Goal: Transaction & Acquisition: Purchase product/service

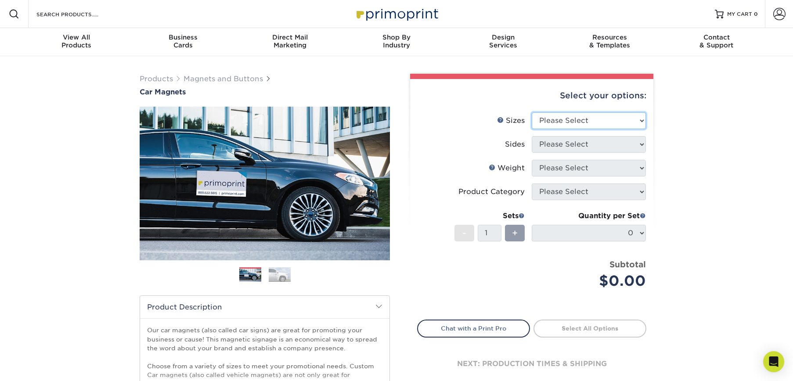
click at [640, 122] on select "Please Select 9" x 12" 9" x 18" 12" x 18" 12" x 24" 18" x 18" 18" x 24" 18" x 3…" at bounding box center [589, 120] width 114 height 17
click at [706, 242] on div "Products Magnets and Buttons Car Magnets" at bounding box center [396, 290] width 793 height 469
click at [643, 119] on select "Please Select 9" x 12" 9" x 18" 12" x 18" 12" x 24" 18" x 18" 18" x 24" 18" x 3…" at bounding box center [589, 120] width 114 height 17
select select "18.00x18.00"
click at [532, 112] on select "Please Select 9" x 12" 9" x 18" 12" x 18" 12" x 24" 18" x 18" 18" x 24" 18" x 3…" at bounding box center [589, 120] width 114 height 17
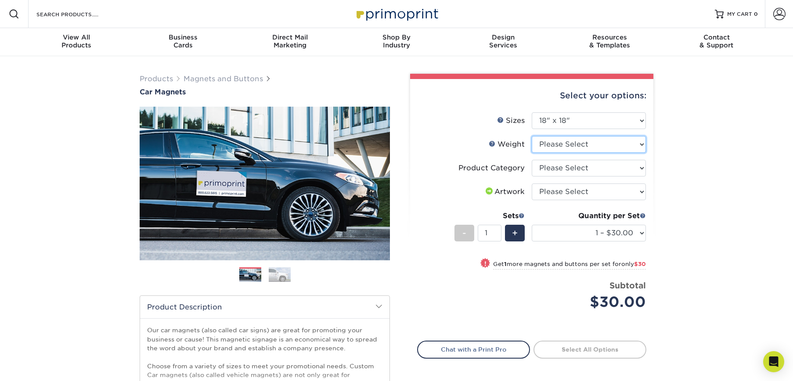
click at [643, 144] on select "Please Select 30MIL" at bounding box center [589, 144] width 114 height 17
click at [681, 173] on div "Products Magnets and Buttons Car Magnets" at bounding box center [396, 290] width 793 height 469
click at [639, 143] on select "Please Select 30MIL" at bounding box center [589, 144] width 114 height 17
select select "30MIL"
click at [532, 136] on select "Please Select 30MIL" at bounding box center [589, 144] width 114 height 17
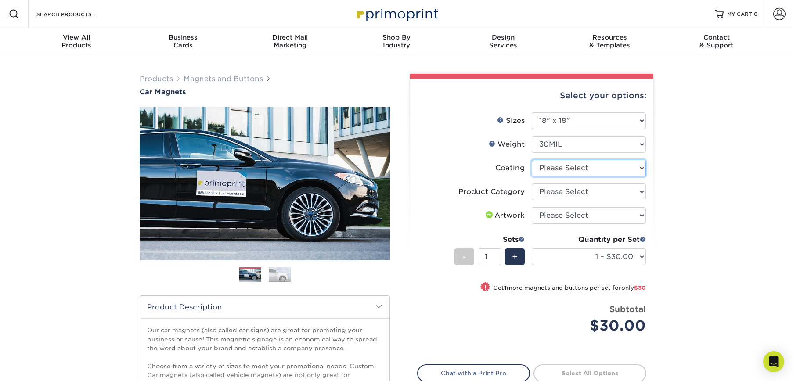
click at [640, 169] on select at bounding box center [589, 168] width 114 height 17
select select "1e8116af-acfc-44b1-83dc-8181aa338834"
click at [532, 160] on select at bounding box center [589, 168] width 114 height 17
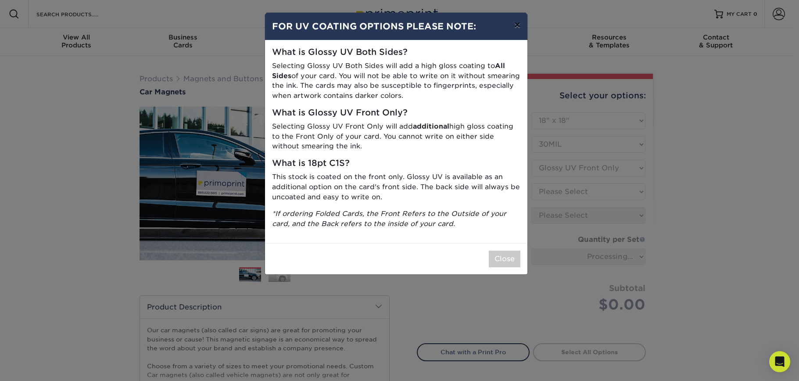
click at [514, 25] on button "×" at bounding box center [517, 25] width 20 height 25
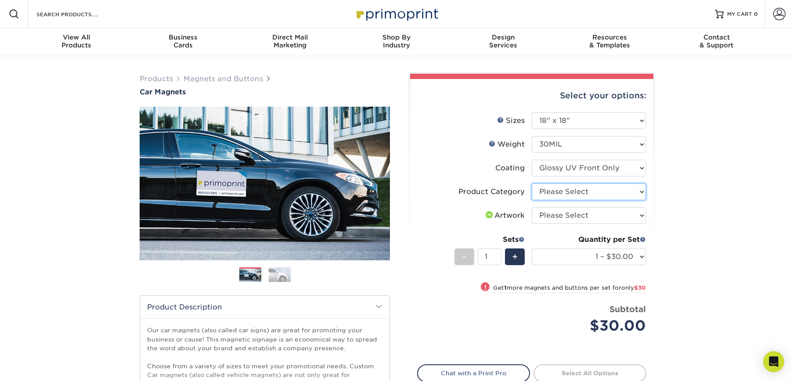
click at [640, 190] on select "Please Select Car Magnets" at bounding box center [589, 191] width 114 height 17
select select "48f17320-c7c2-4f0d-b371-c8050bb445b2"
click at [532, 183] on select "Please Select Car Magnets" at bounding box center [589, 191] width 114 height 17
click at [639, 214] on select "Please Select I will upload files I need a design - $50" at bounding box center [589, 215] width 114 height 17
select select "upload"
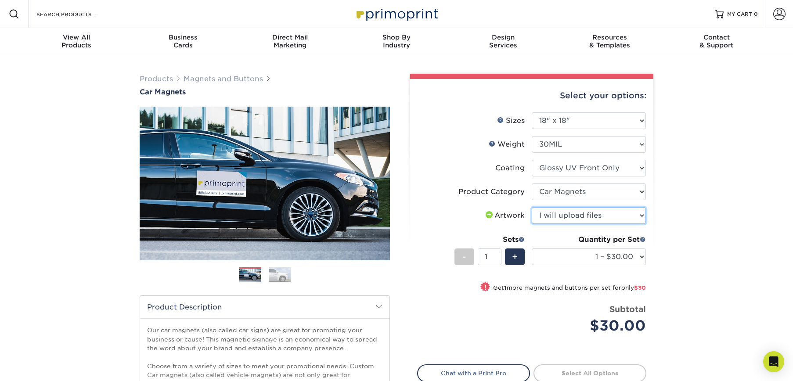
click at [532, 207] on select "Please Select I will upload files I need a design - $50" at bounding box center [589, 215] width 114 height 17
click at [272, 276] on img at bounding box center [280, 274] width 22 height 15
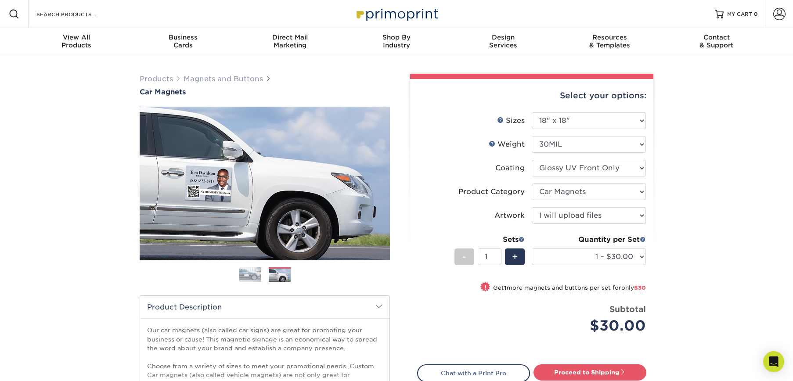
click at [253, 275] on img at bounding box center [250, 274] width 22 height 15
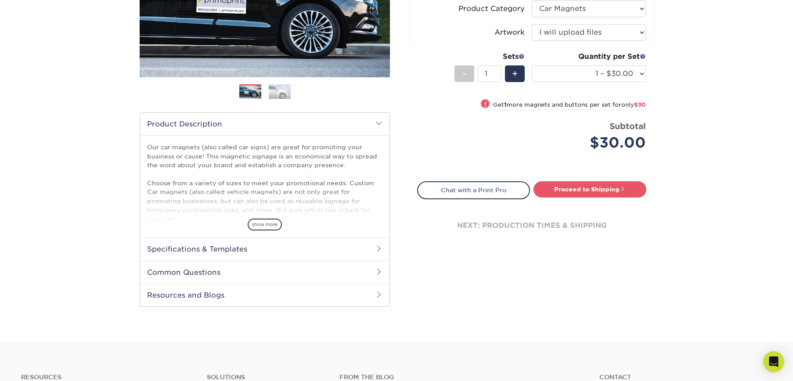
scroll to position [263, 0]
